Goal: Task Accomplishment & Management: Manage account settings

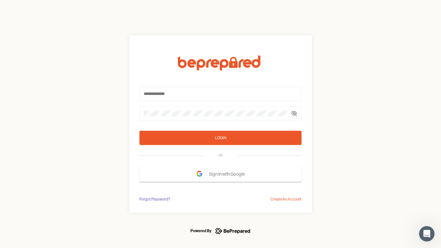
click at [220, 124] on form "Login OR Sign In with Google" at bounding box center [220, 118] width 162 height 126
click at [294, 113] on icon at bounding box center [293, 113] width 5 height 5
click at [220, 138] on div "Login" at bounding box center [220, 138] width 11 height 6
click at [220, 174] on span "Sign In with Google" at bounding box center [228, 174] width 39 height 12
click at [154, 199] on div "Forgot Password?" at bounding box center [154, 199] width 31 height 6
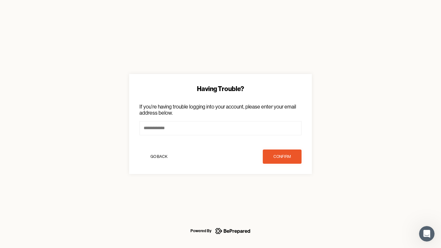
click at [286, 199] on div "Having Trouble? If you're having trouble logging into your account, please ente…" at bounding box center [220, 124] width 441 height 248
click at [427, 234] on icon "Open Intercom Messenger" at bounding box center [426, 233] width 11 height 11
